Goal: Check status: Check status

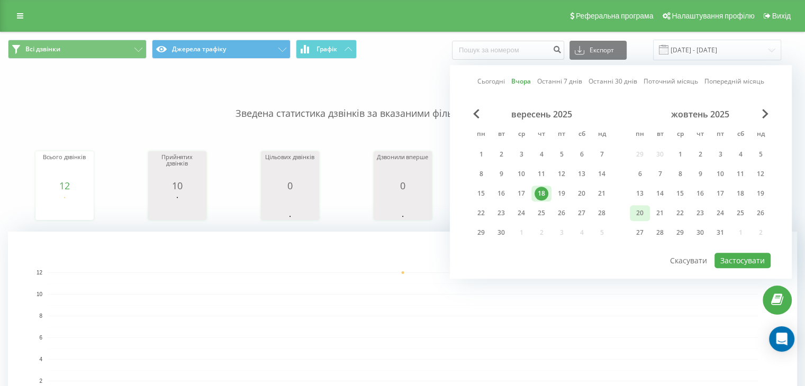
drag, startPoint x: 562, startPoint y: 192, endPoint x: 643, endPoint y: 213, distance: 83.1
click at [563, 192] on div "19" at bounding box center [562, 194] width 14 height 14
click at [750, 258] on button "Застосувати" at bounding box center [743, 260] width 56 height 15
type input "[DATE] - [DATE]"
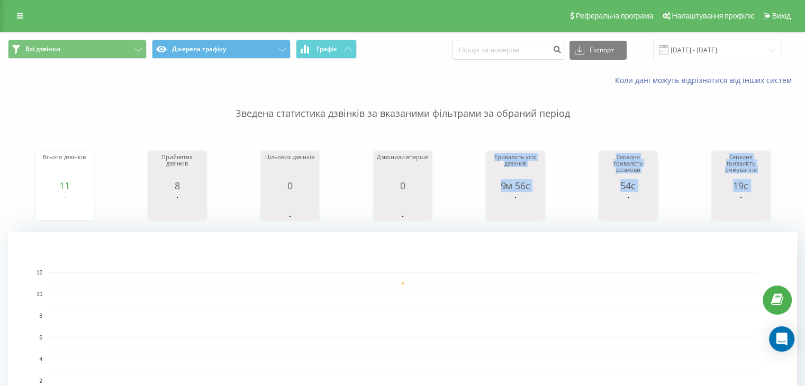
drag, startPoint x: 312, startPoint y: 239, endPoint x: 469, endPoint y: 210, distance: 160.0
click at [343, 237] on div "Зведена статистика дзвінків за вказаними фільтрами за обраний період Всього дзв…" at bounding box center [402, 265] width 789 height 358
click at [585, 130] on div "Всього дзвінків 11 date totalCalls [DATE] [PHONE_NUMBER][DATE] Прийнятих дзвінк…" at bounding box center [402, 175] width 789 height 91
